Goal: Information Seeking & Learning: Learn about a topic

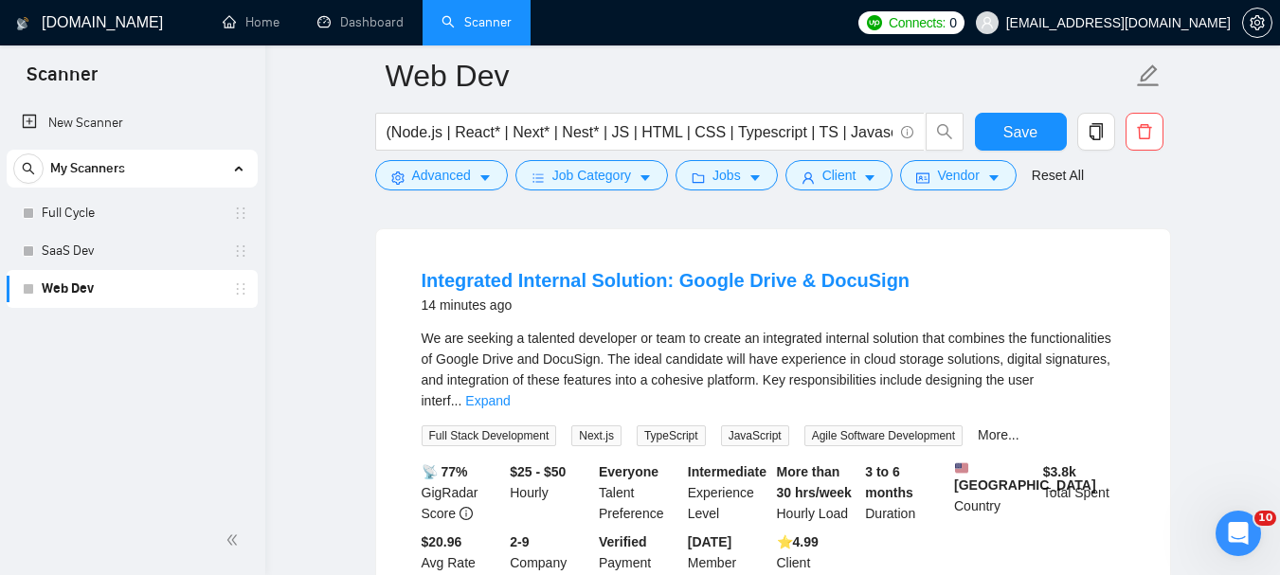
scroll to position [190, 0]
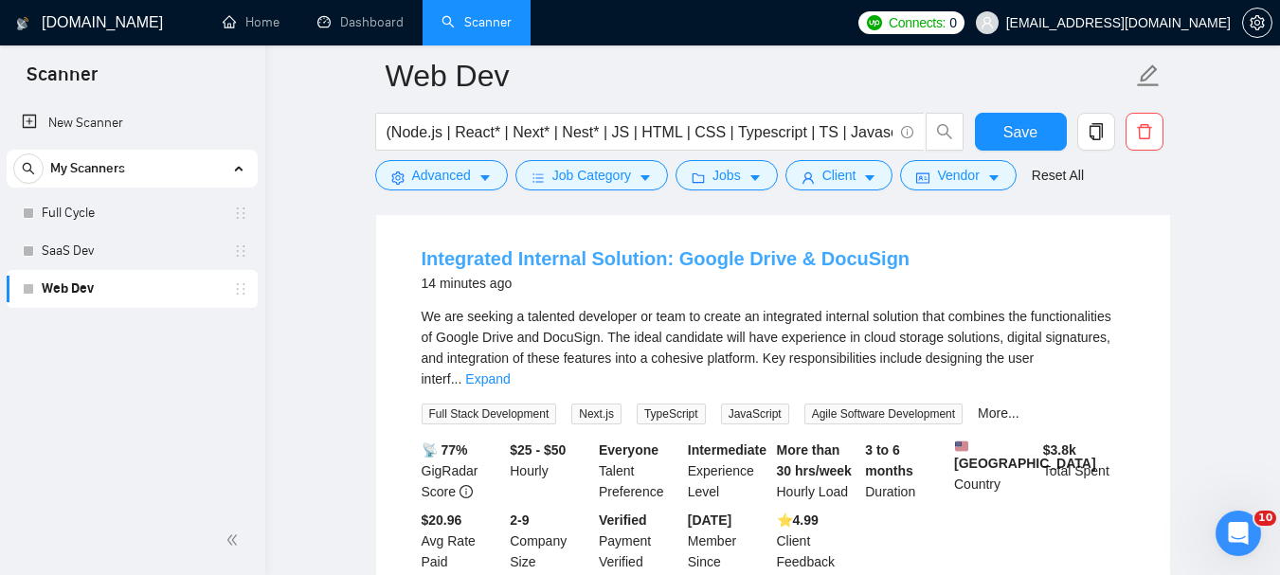
click at [683, 262] on link "Integrated Internal Solution: Google Drive & DocuSign" at bounding box center [666, 258] width 489 height 21
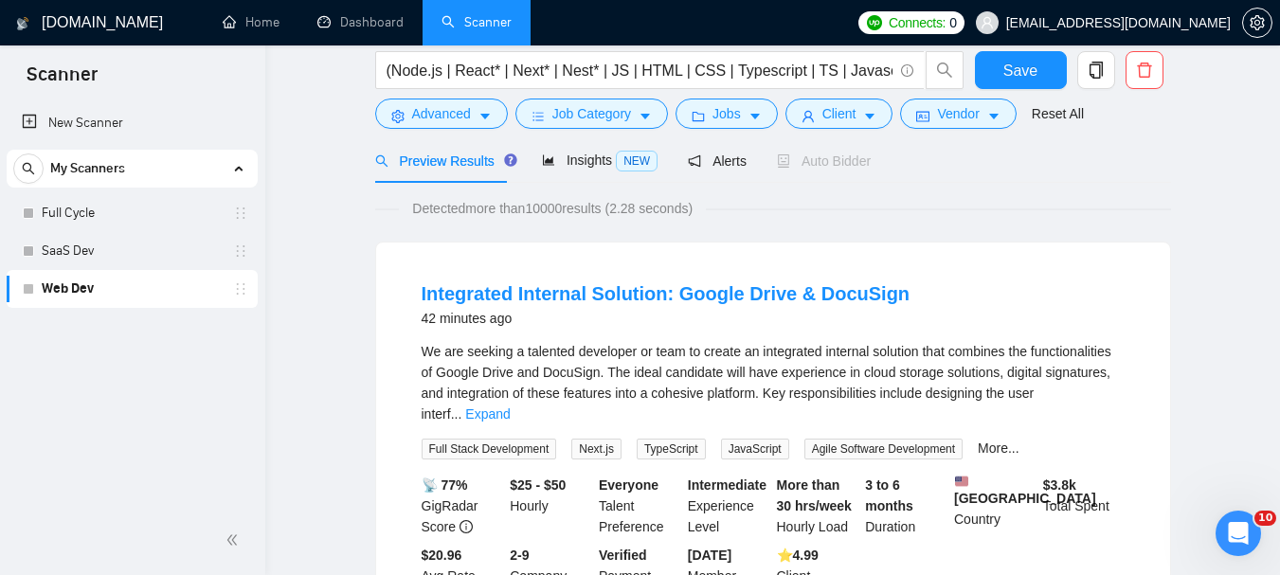
scroll to position [0, 0]
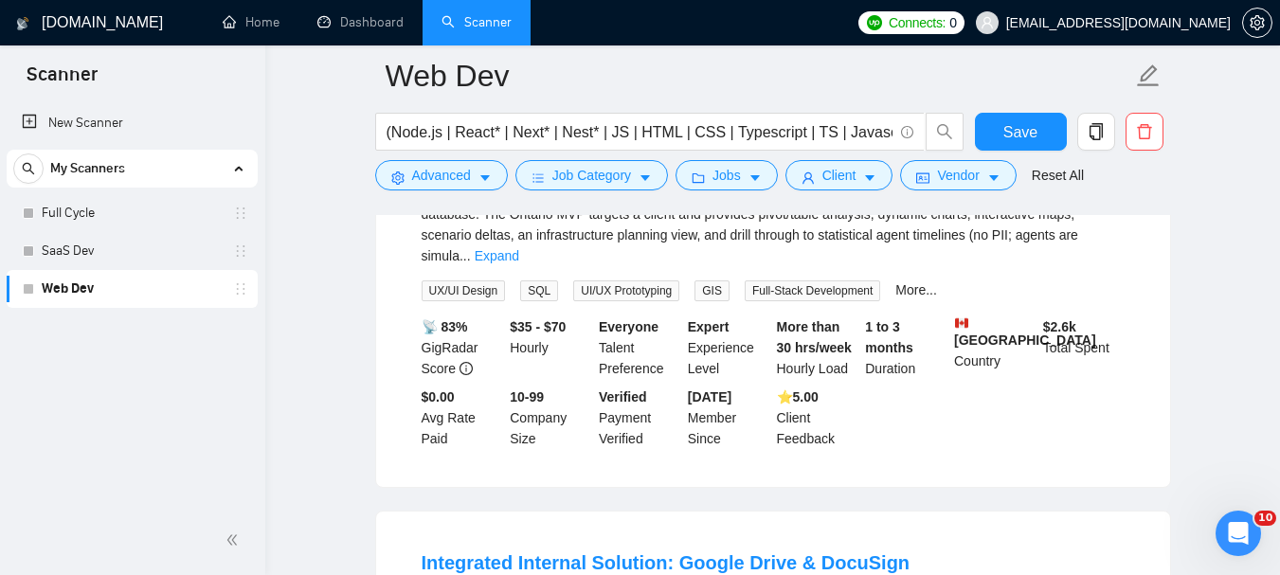
scroll to position [95, 0]
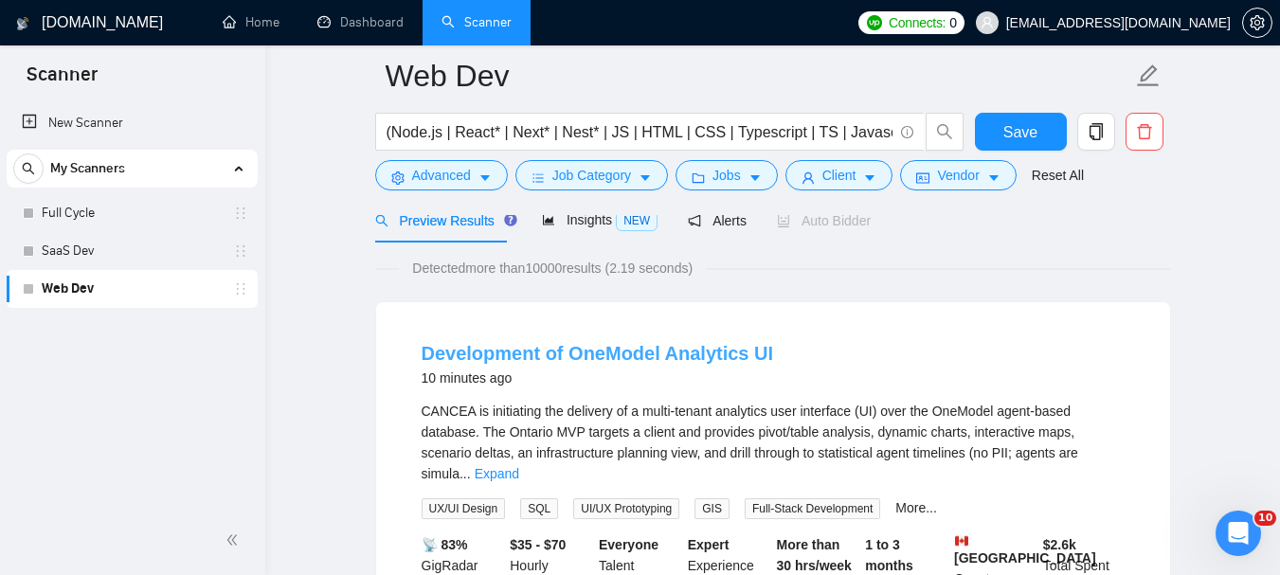
click at [604, 359] on link "Development of OneModel Analytics UI" at bounding box center [598, 353] width 353 height 21
